Goal: Find specific page/section: Find specific page/section

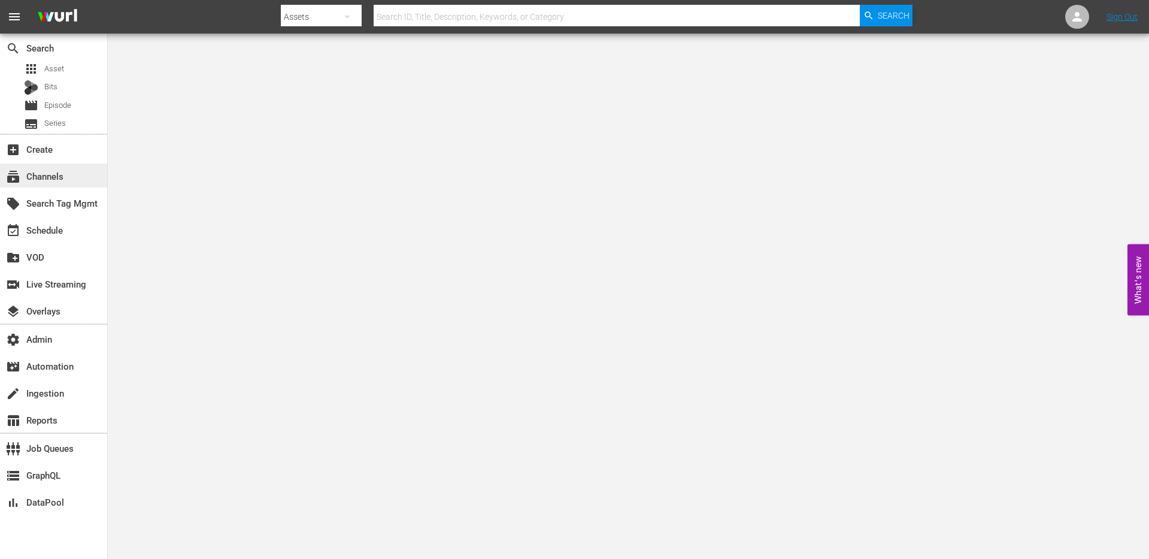
click at [69, 180] on div "subscriptions Channels" at bounding box center [53, 175] width 107 height 24
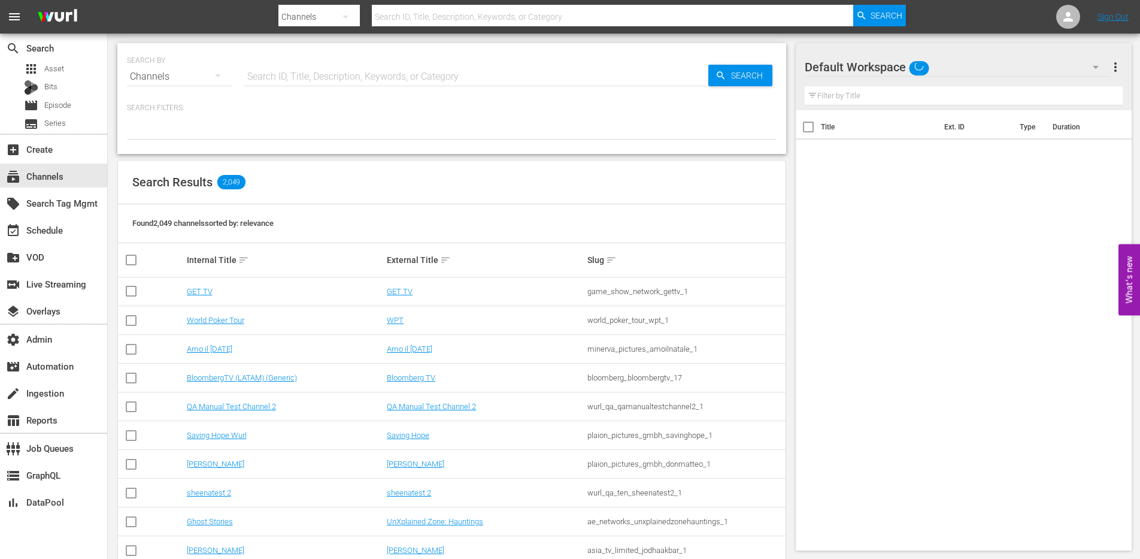
click at [366, 77] on input "text" at bounding box center [476, 76] width 464 height 29
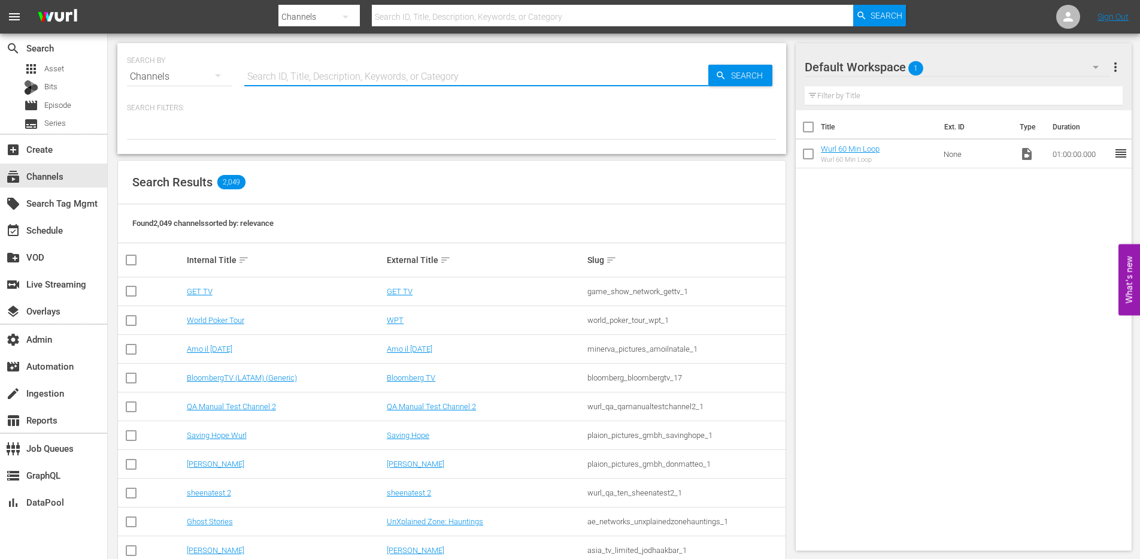
paste input "sysdata_s_p_a_fifa_5"
type input "sysdata_s_p_a_fifa_5"
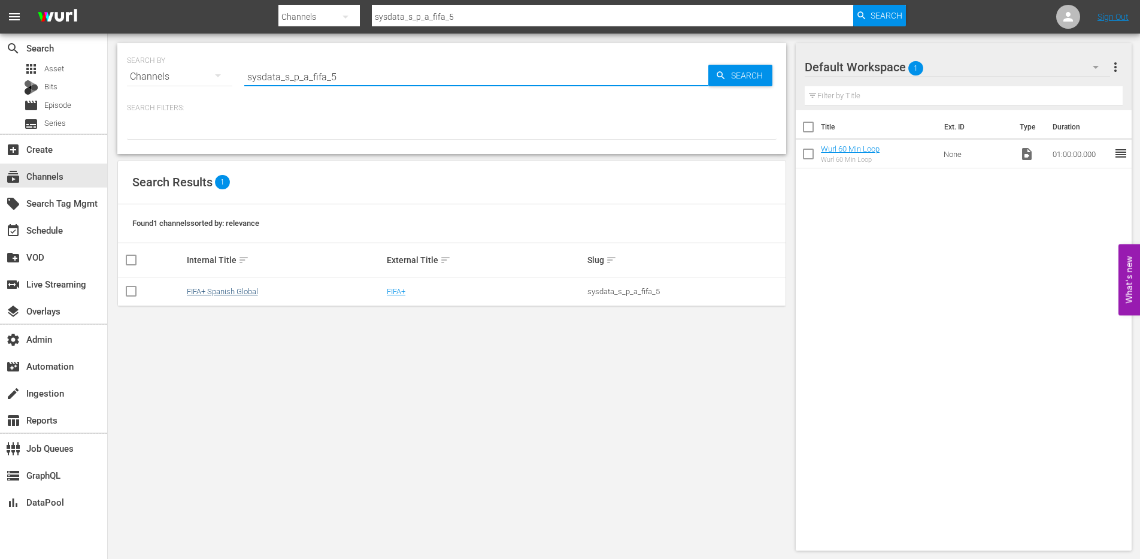
type input "sysdata_s_p_a_fifa_5"
click at [241, 290] on link "FIFA+ Spanish Global" at bounding box center [222, 291] width 71 height 9
